Goal: Find specific page/section: Find specific page/section

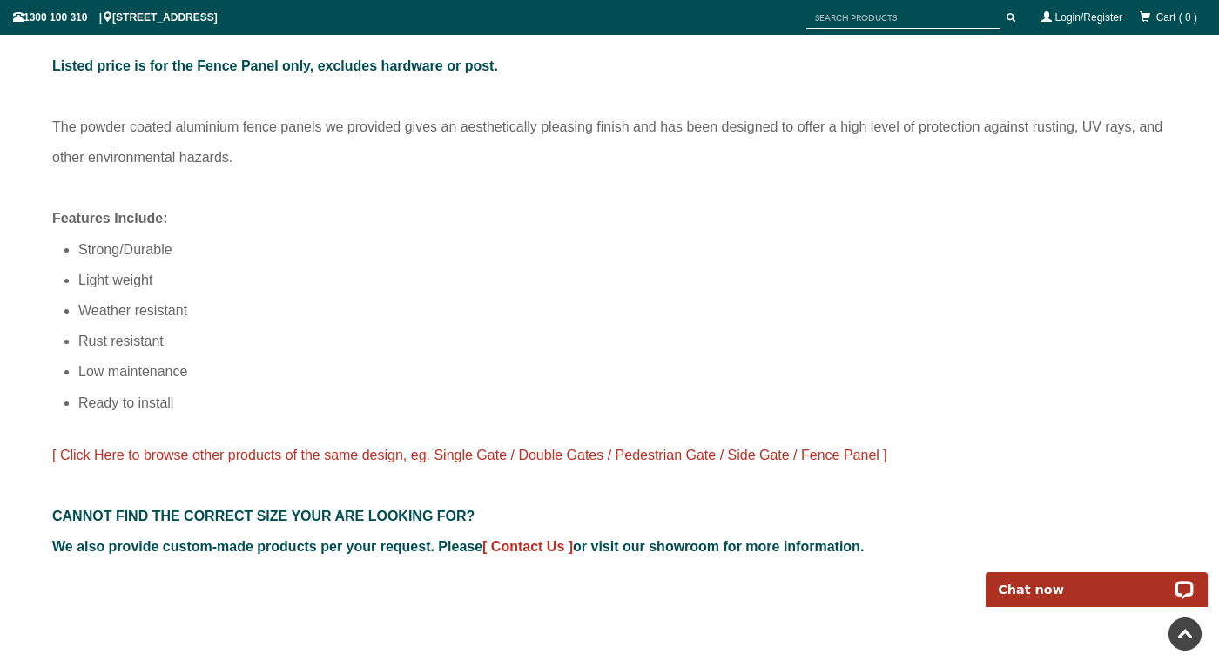
scroll to position [1176, 0]
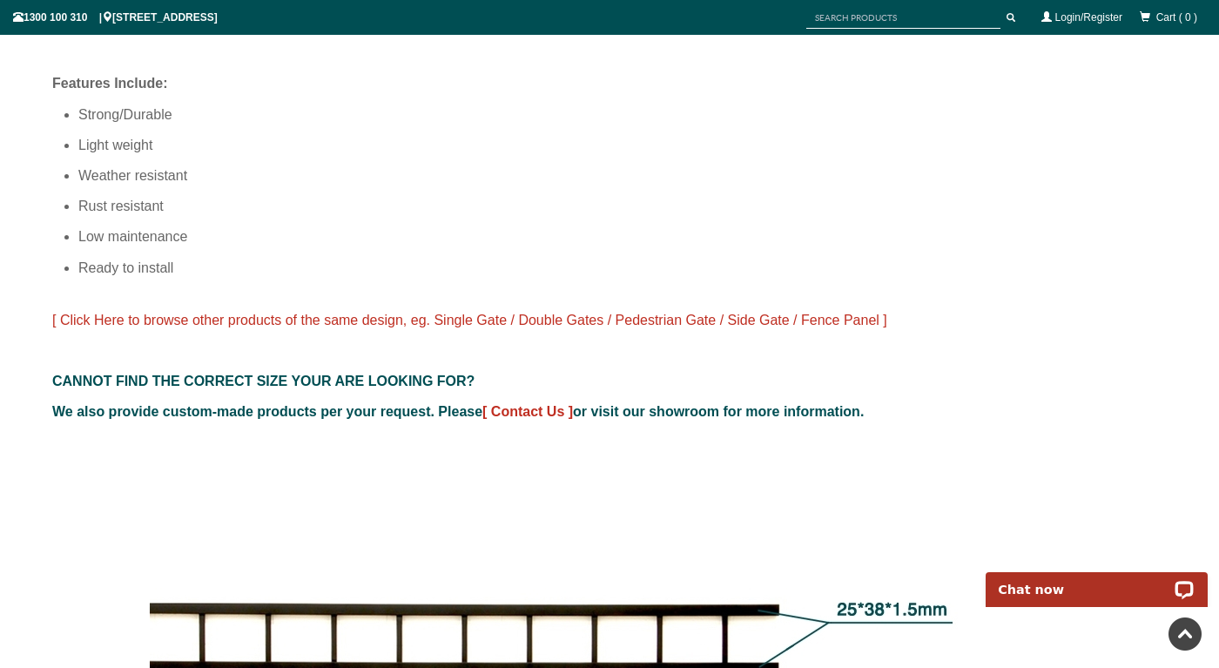
click at [321, 318] on span "[ Click Here to browse other products of the same design, eg. Single Gate / Dou…" at bounding box center [469, 320] width 835 height 15
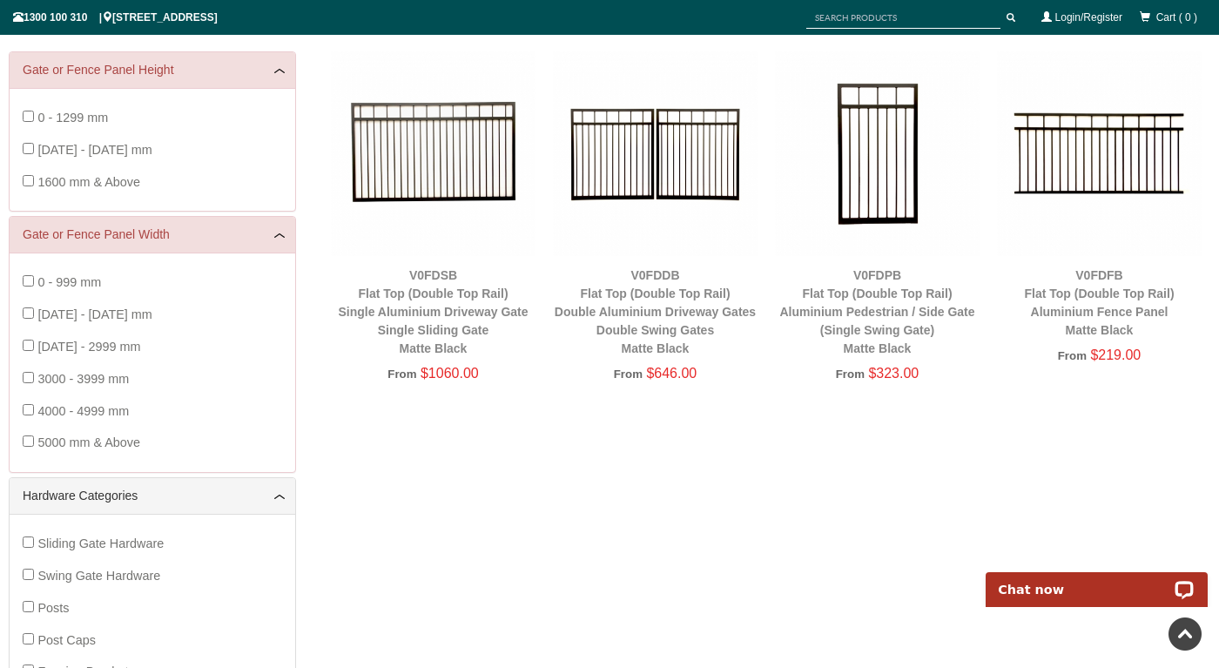
scroll to position [131, 0]
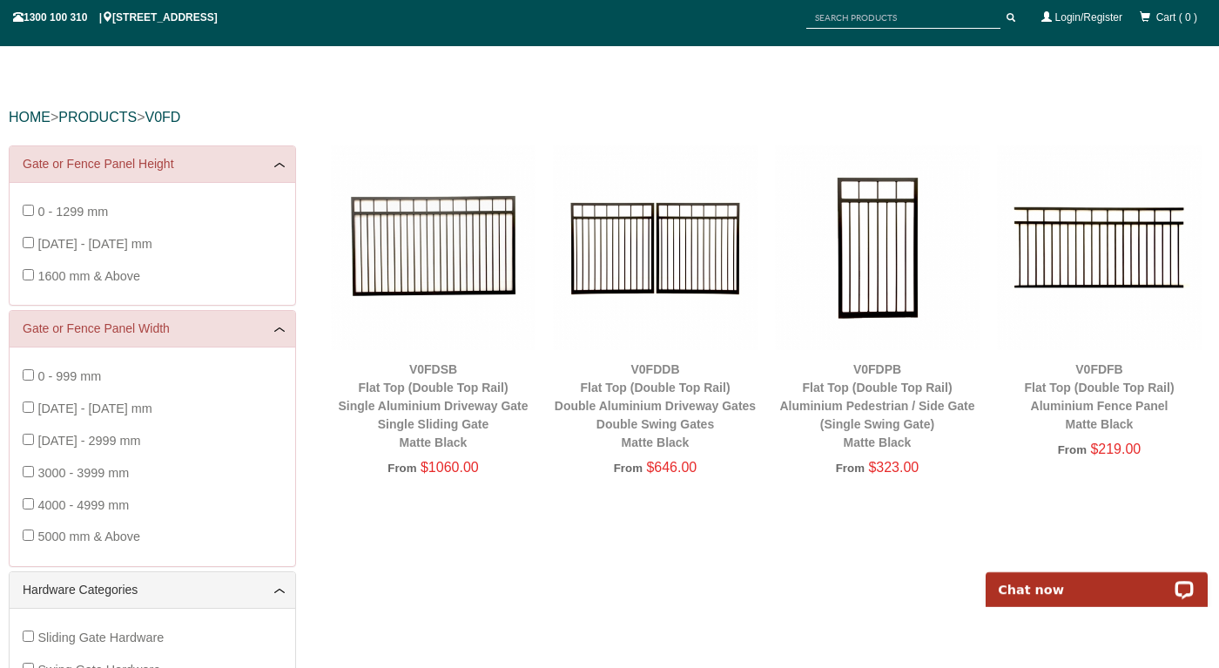
click at [1100, 278] on img at bounding box center [1099, 247] width 205 height 205
